Goal: Task Accomplishment & Management: Complete application form

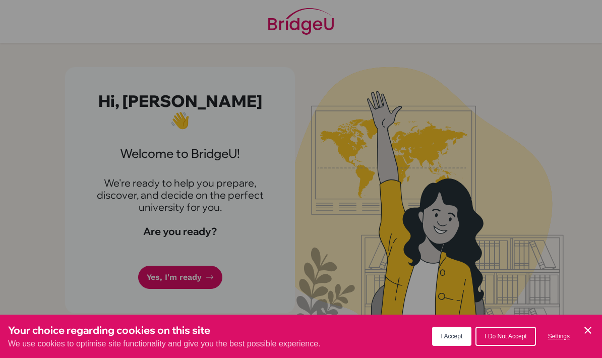
click at [249, 250] on div "Cookie Preferences" at bounding box center [301, 179] width 602 height 358
click at [557, 336] on span "Settings" at bounding box center [559, 336] width 22 height 7
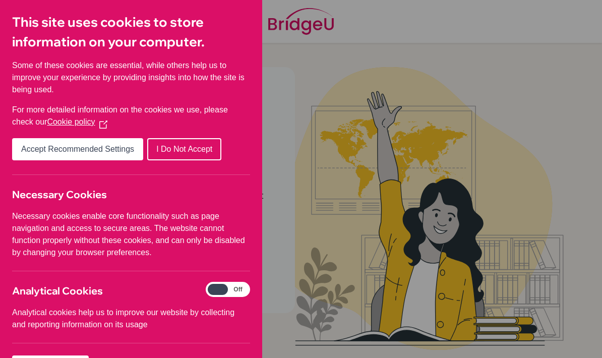
click at [201, 148] on span "I Do Not Accept" at bounding box center [184, 149] width 56 height 9
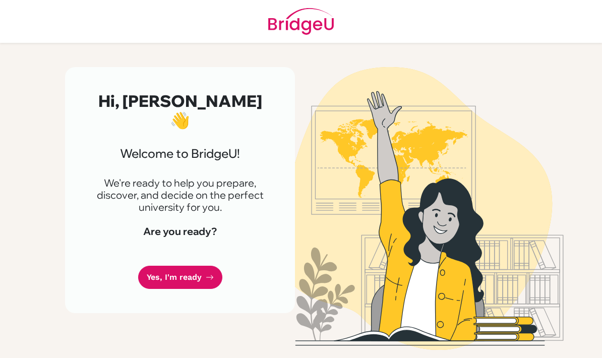
scroll to position [40, 0]
click at [198, 266] on link "Yes, I'm ready" at bounding box center [180, 278] width 84 height 24
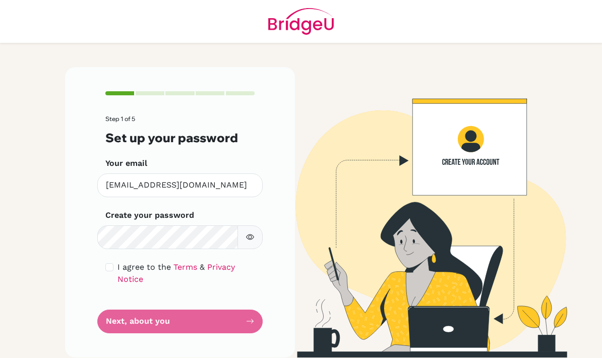
scroll to position [40, 0]
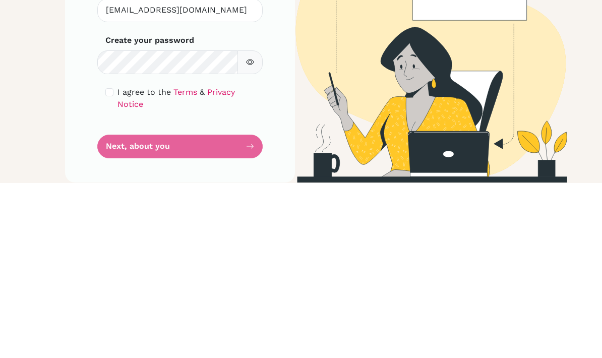
click at [110, 263] on input "checkbox" at bounding box center [109, 267] width 8 height 8
checkbox input "true"
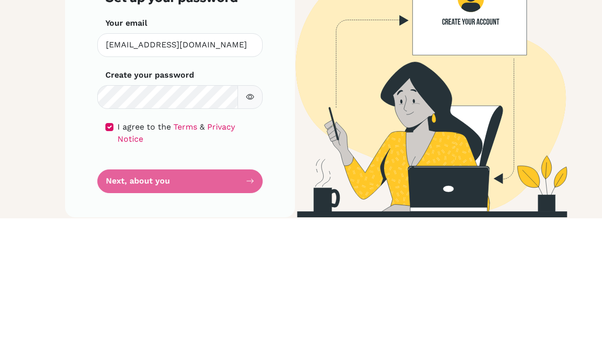
click at [467, 67] on img at bounding box center [422, 212] width 484 height 290
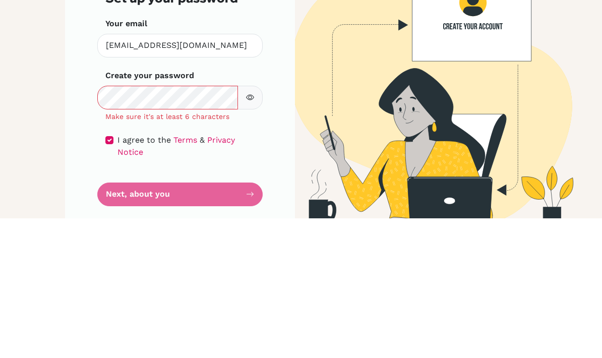
click at [339, 67] on img at bounding box center [422, 218] width 484 height 303
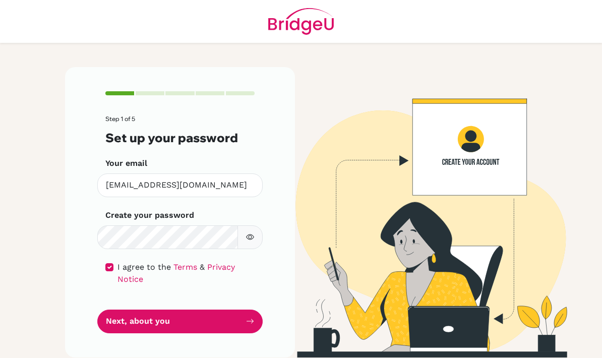
click at [246, 317] on icon "submit" at bounding box center [250, 321] width 8 height 8
